Goal: Information Seeking & Learning: Learn about a topic

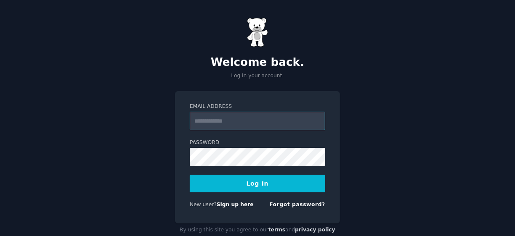
type input "**********"
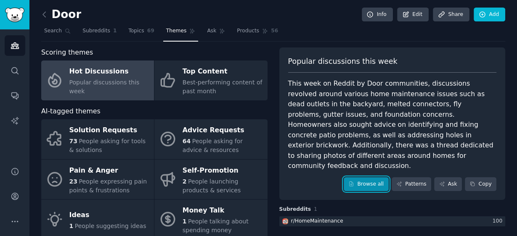
click at [364, 177] on link "Browse all" at bounding box center [365, 184] width 45 height 14
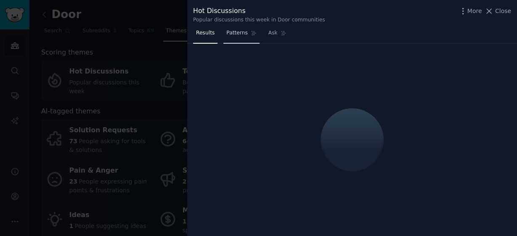
click at [232, 32] on span "Patterns" at bounding box center [236, 33] width 21 height 8
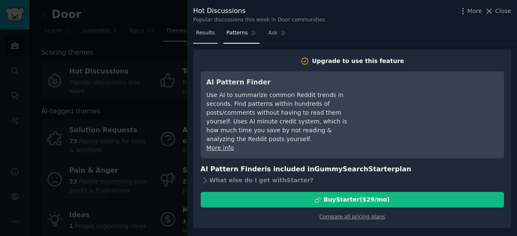
click at [203, 32] on span "Results" at bounding box center [205, 33] width 18 height 8
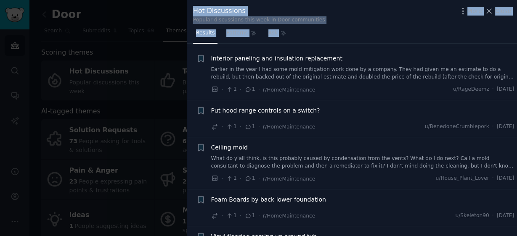
scroll to position [4806, 0]
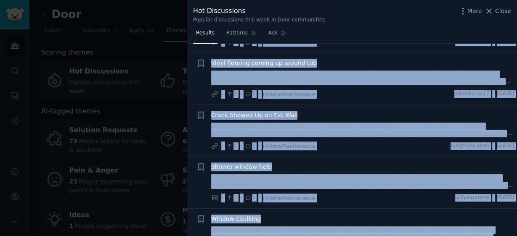
drag, startPoint x: 193, startPoint y: 53, endPoint x: 417, endPoint y: 225, distance: 283.3
click at [417, 225] on div "Submission s 100 Count 100 Sort Comments Reddit link submission + First home - …" at bounding box center [352, 140] width 330 height 193
copy div "Submission s 100 Count 100 Sort Comments Reddit link submission + First home - …"
